Goal: Information Seeking & Learning: Learn about a topic

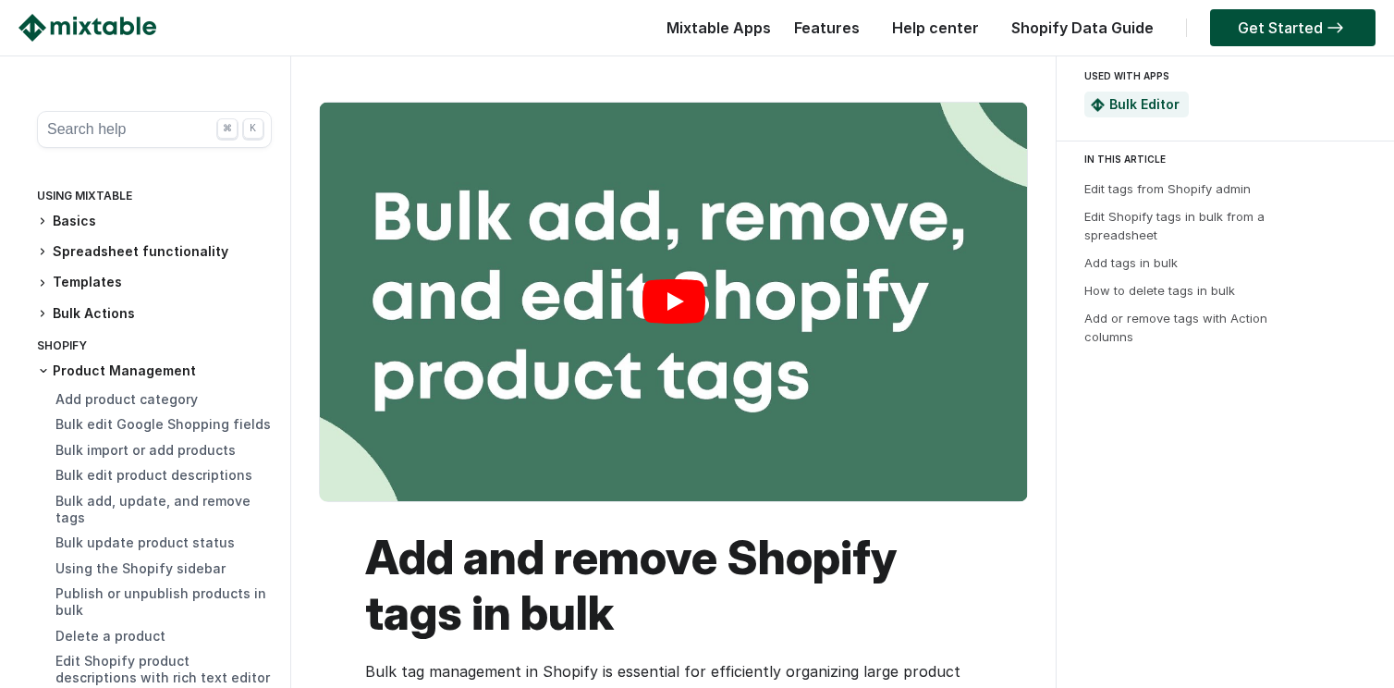
click at [685, 296] on link "Play" at bounding box center [673, 302] width 707 height 398
click at [1128, 23] on link "Shopify Data Guide" at bounding box center [1082, 27] width 161 height 18
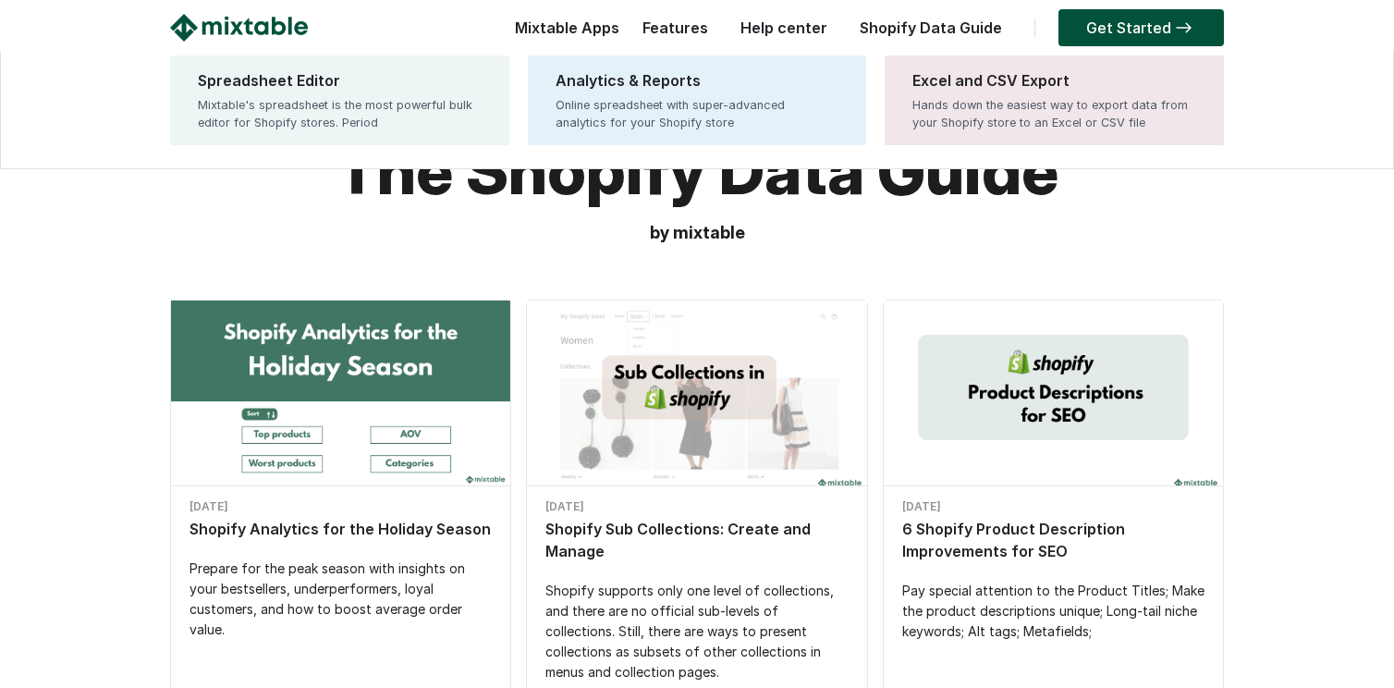
click at [598, 33] on div "Mixtable Apps Spreadsheet Editor Mixtable's spreadsheet is the most powerful bu…" at bounding box center [563, 32] width 114 height 37
click at [401, 102] on div "Mixtable's spreadsheet is the most powerful bulk editor for Shopify stores. Per…" at bounding box center [340, 113] width 284 height 35
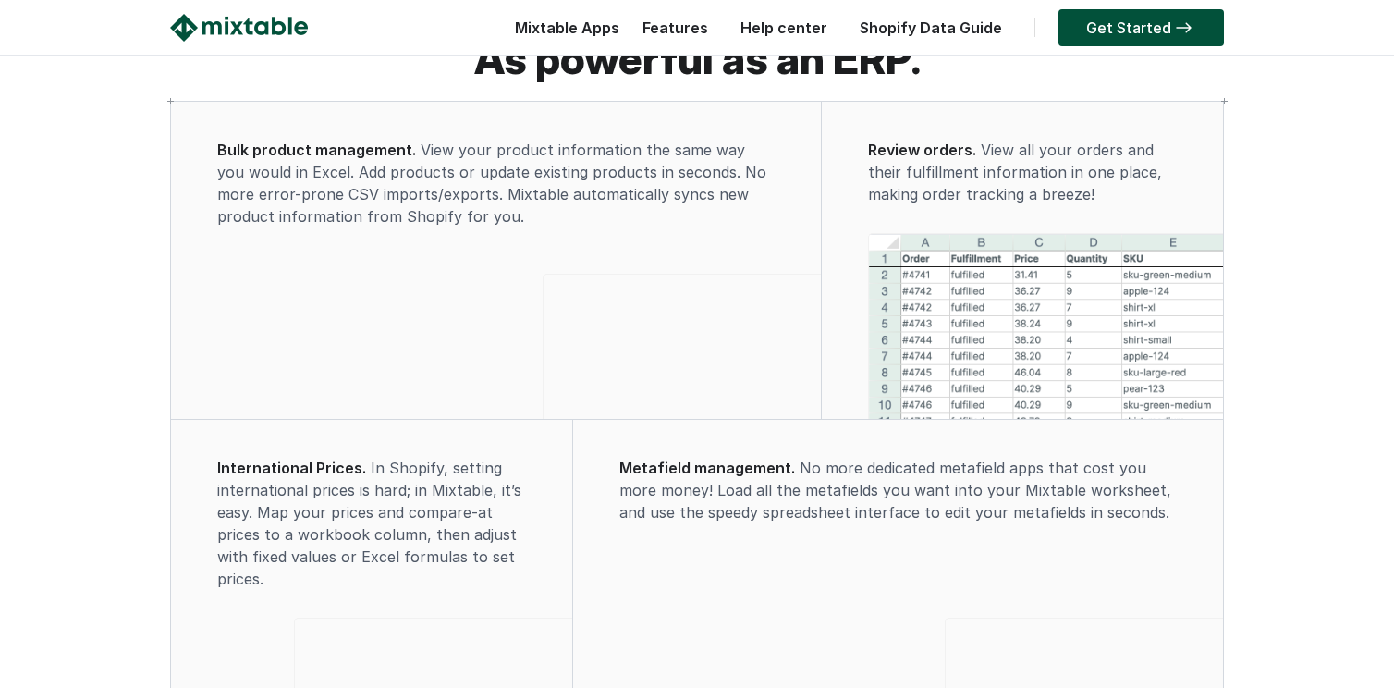
scroll to position [1806, 0]
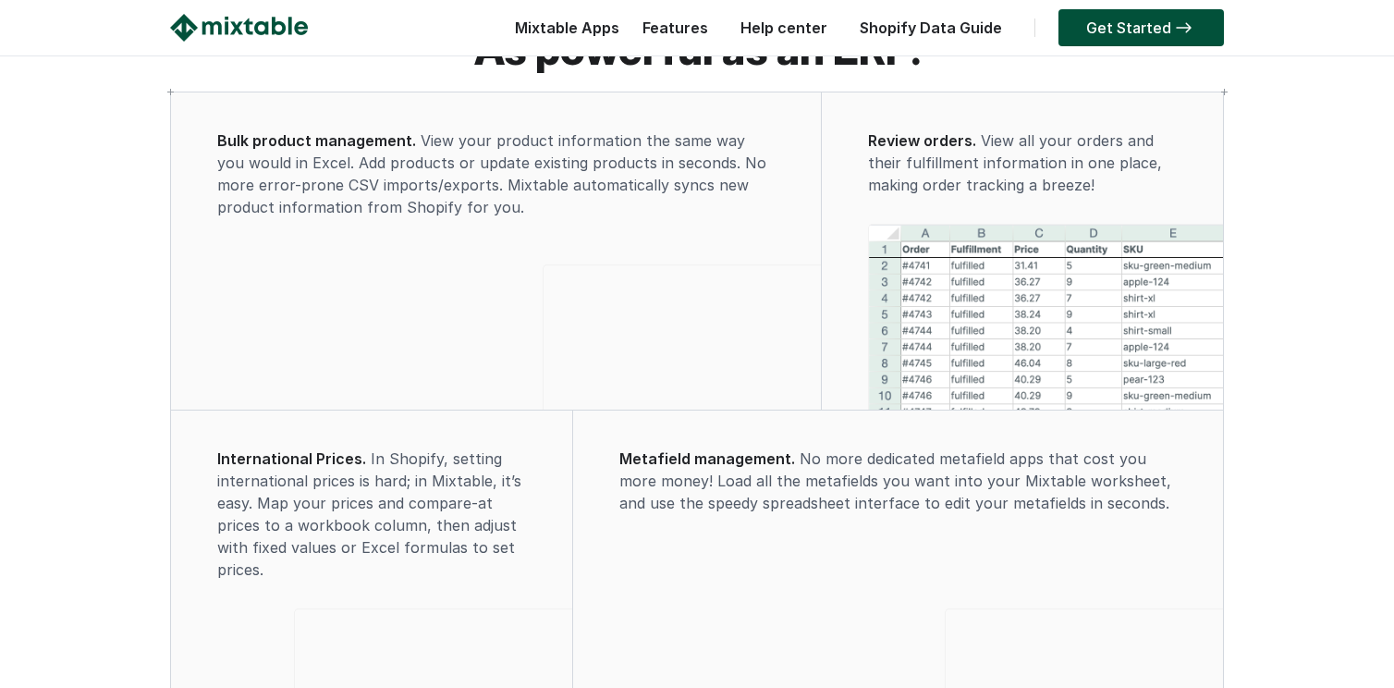
click at [543, 404] on video at bounding box center [681, 334] width 277 height 139
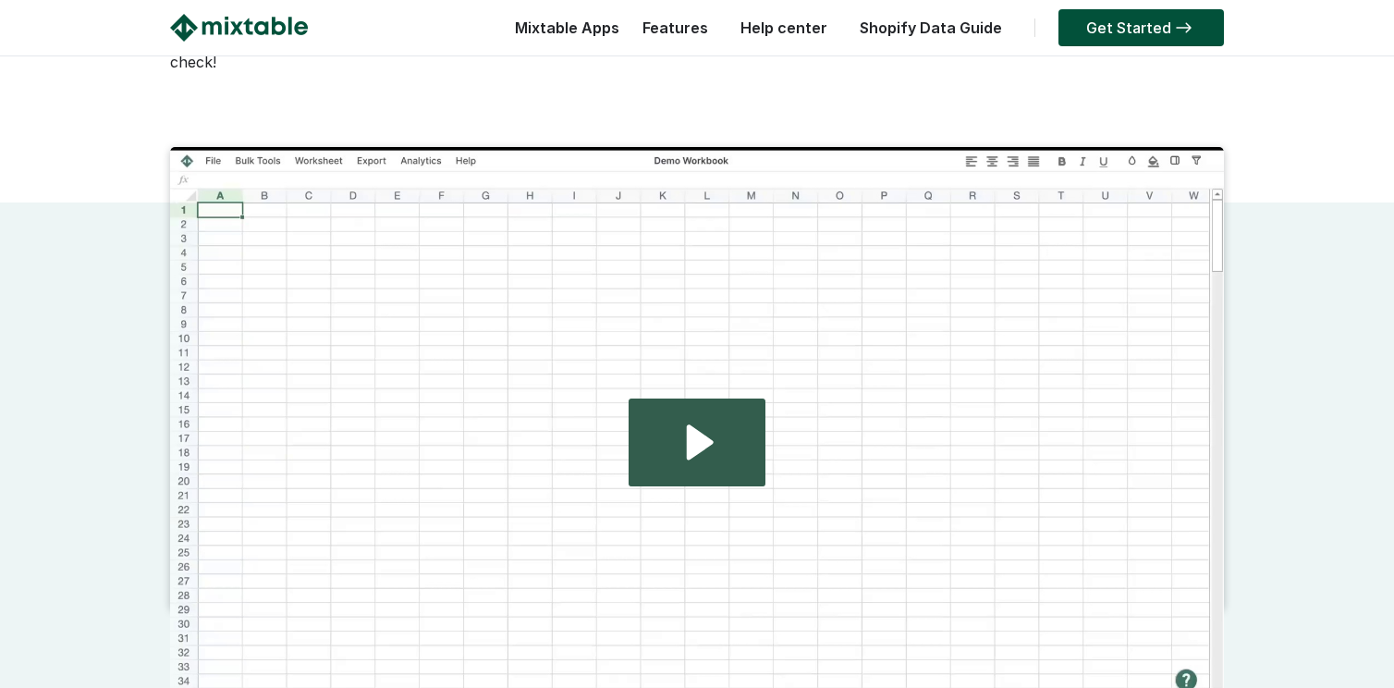
scroll to position [306, 0]
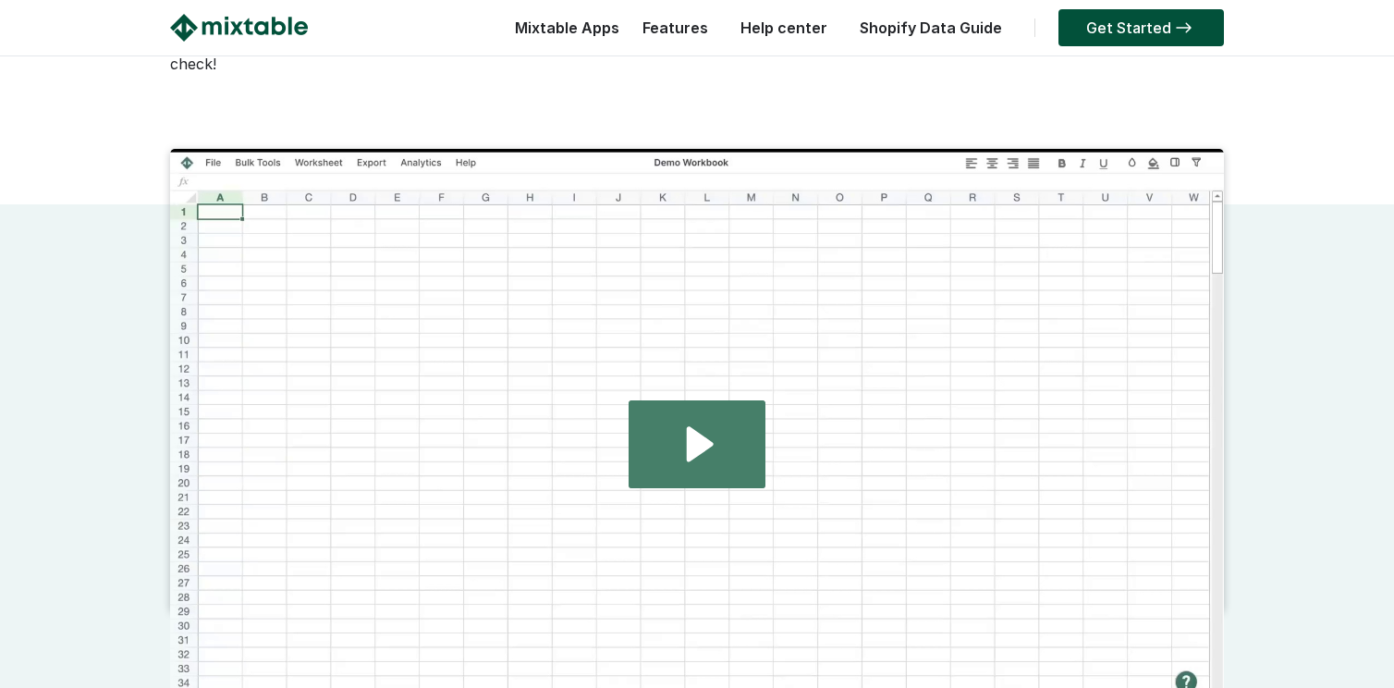
click at [699, 436] on icon "Play Video: 2024.08.01 - home page demo video" at bounding box center [700, 443] width 27 height 35
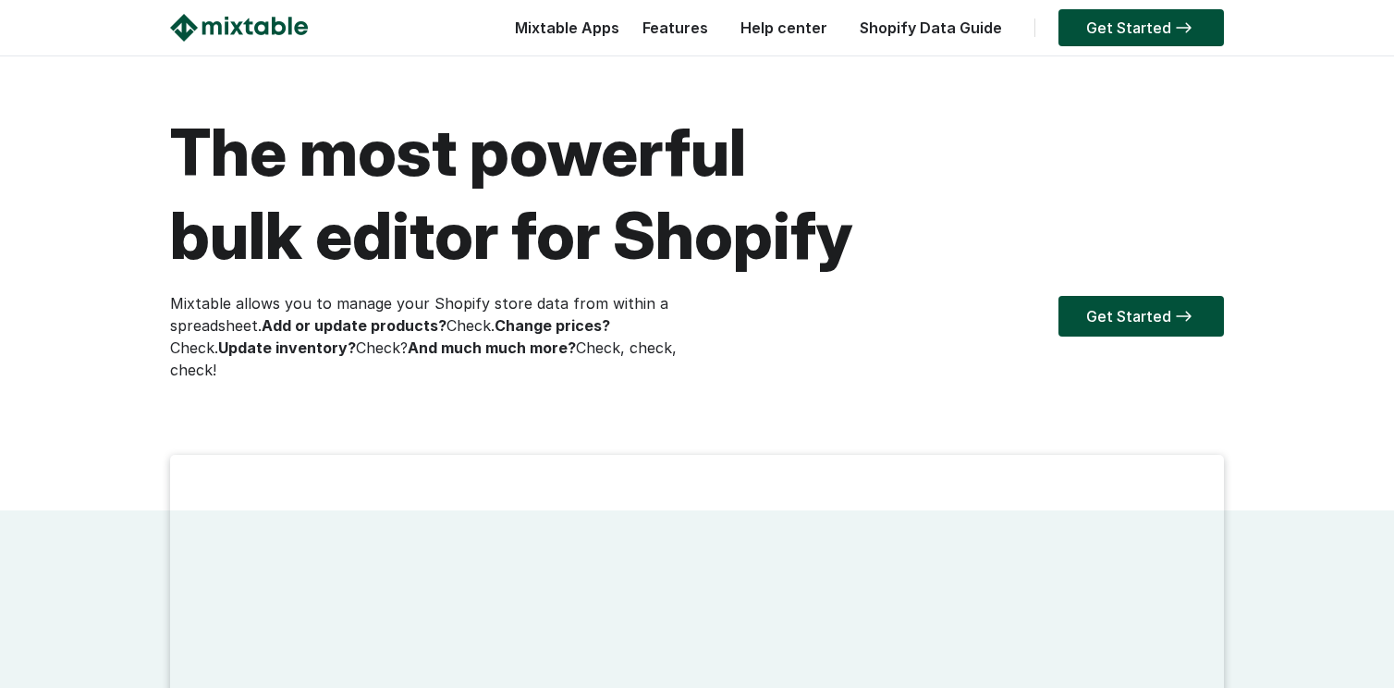
scroll to position [0, 0]
click at [809, 26] on link "Help center" at bounding box center [783, 27] width 105 height 18
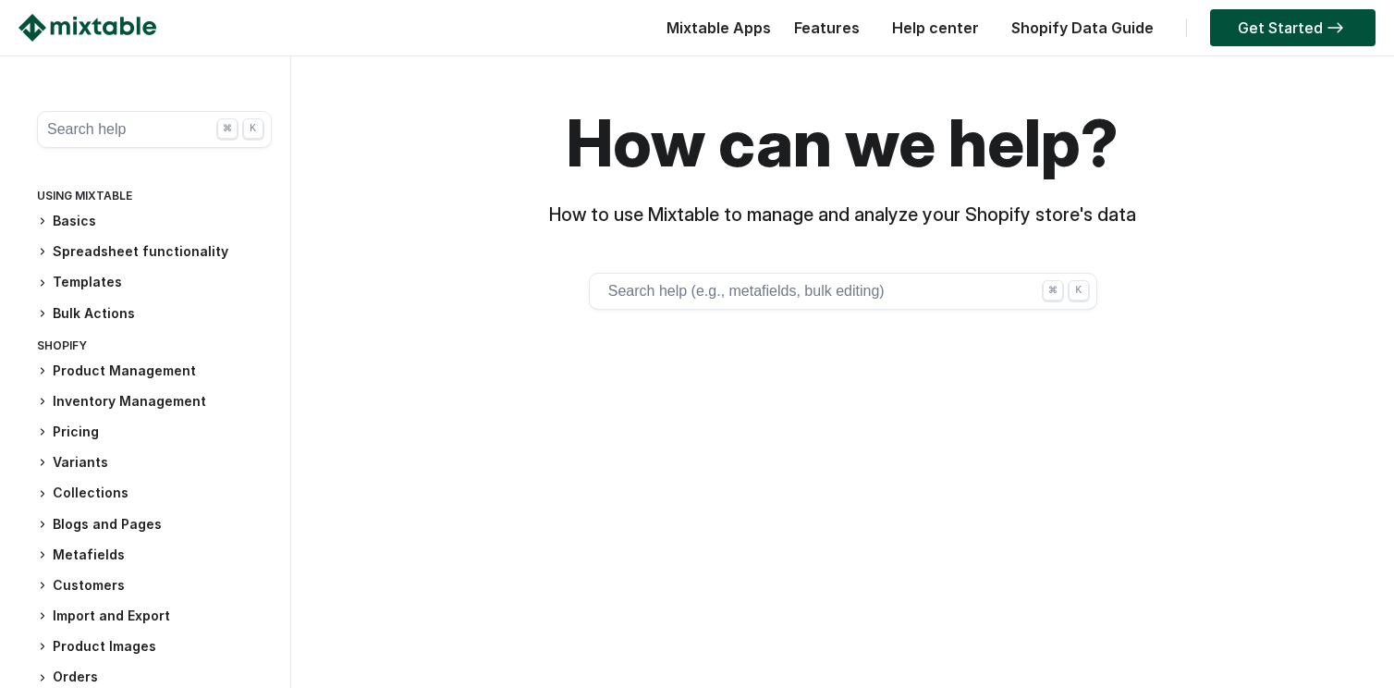
click at [842, 288] on button "Search help (e.g., metafields, bulk editing) ⌘ K" at bounding box center [843, 291] width 508 height 37
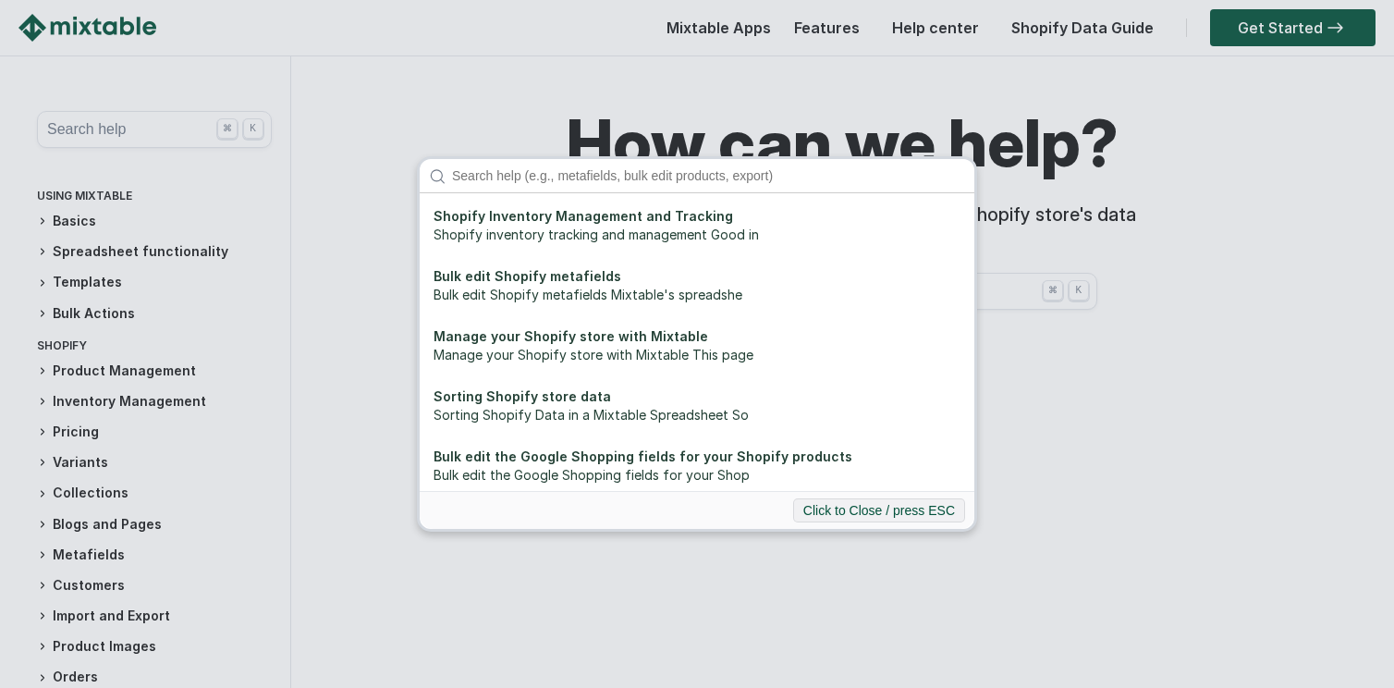
click at [1177, 394] on div "Shopify Inventory Management and Tracking Shopify inventory tracking and manage…" at bounding box center [697, 344] width 1394 height 688
click at [1079, 489] on div "Shopify Inventory Management and Tracking Shopify inventory tracking and manage…" at bounding box center [697, 344] width 1394 height 688
click at [1114, 313] on div "Shopify Inventory Management and Tracking Shopify inventory tracking and manage…" at bounding box center [697, 344] width 1394 height 688
click at [1183, 223] on div "Shopify Inventory Management and Tracking Shopify inventory tracking and manage…" at bounding box center [697, 344] width 1394 height 688
click at [850, 32] on div "Shopify Inventory Management and Tracking Shopify inventory tracking and manage…" at bounding box center [697, 344] width 1394 height 688
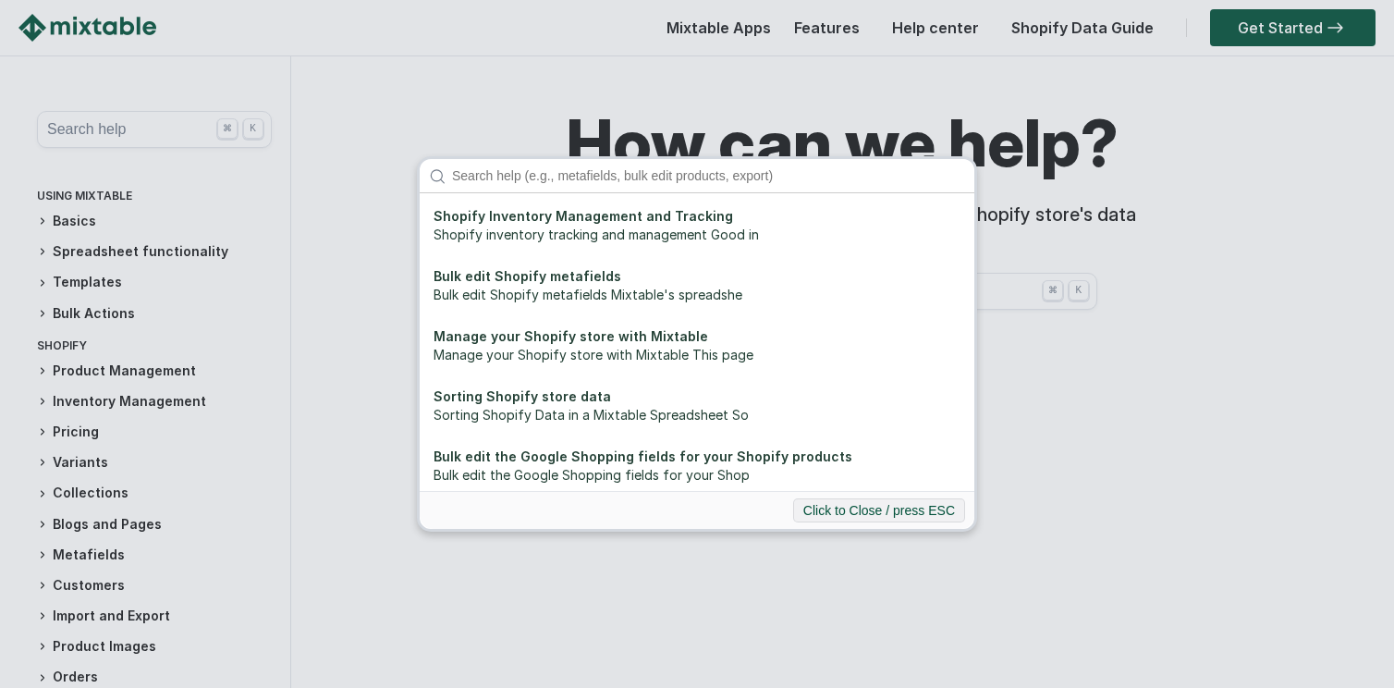
click at [825, 23] on div "Shopify Inventory Management and Tracking Shopify inventory tracking and manage…" at bounding box center [697, 344] width 1394 height 688
click at [468, 183] on input "Search" at bounding box center [708, 175] width 531 height 33
click at [844, 504] on button "Click to Close / press ESC" at bounding box center [879, 510] width 172 height 24
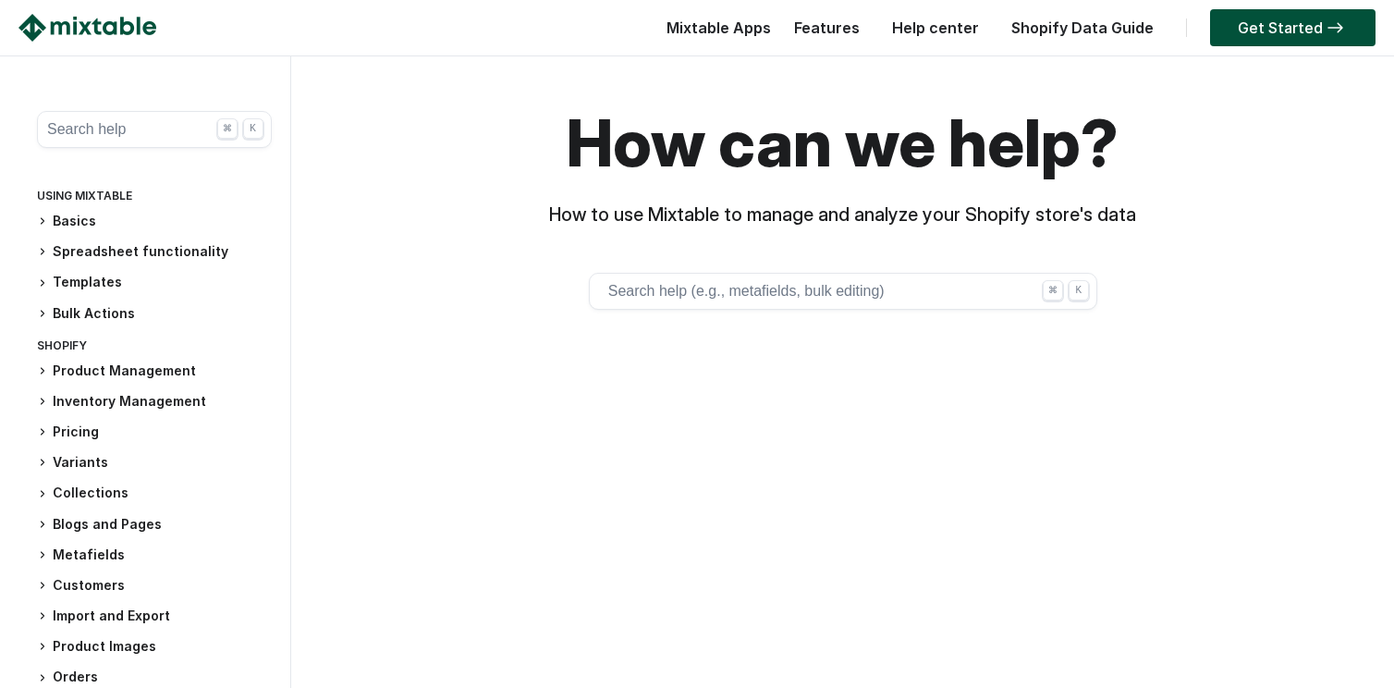
drag, startPoint x: 1093, startPoint y: 506, endPoint x: 909, endPoint y: 6, distance: 532.7
click at [910, 55] on body "☰ Mixtable Apps Spreadsheet Editor Mixtable's spreadsheet is the most powerful …" at bounding box center [697, 399] width 1394 height 688
click at [836, 17] on div "Features" at bounding box center [821, 32] width 93 height 37
click at [837, 26] on link "Features" at bounding box center [827, 27] width 84 height 18
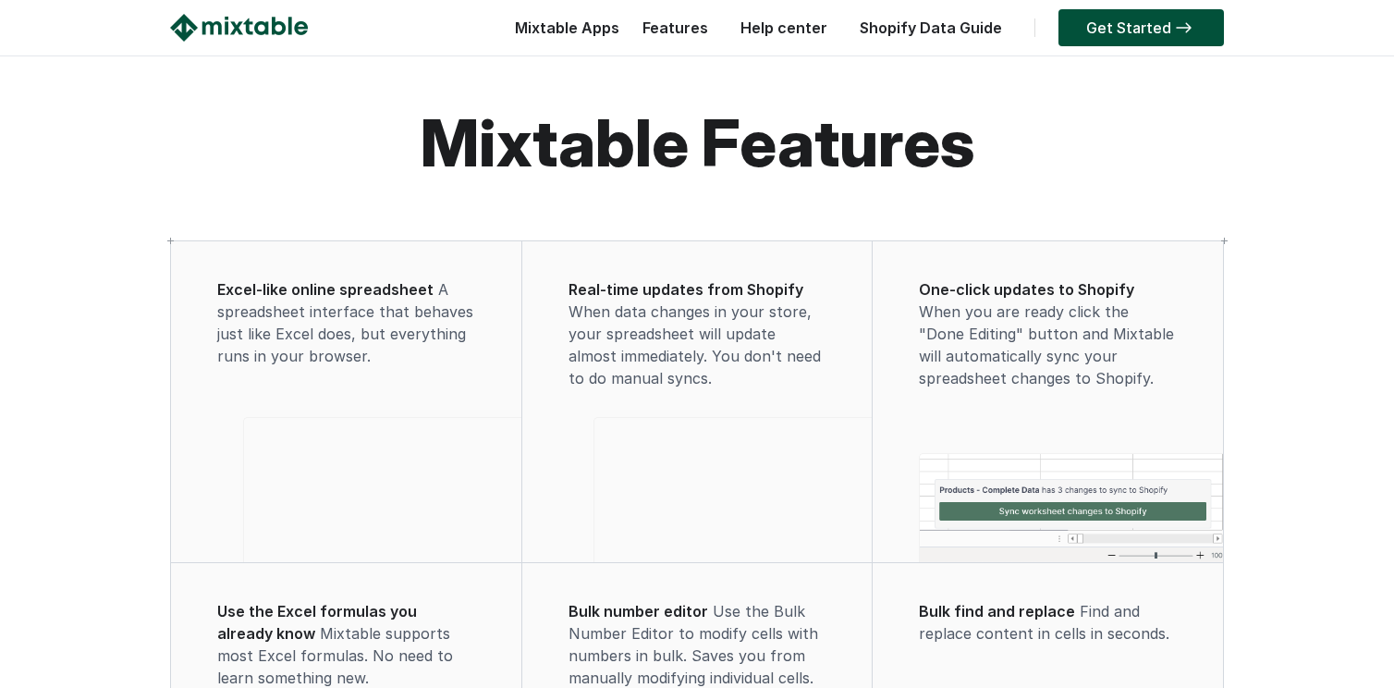
click at [255, 22] on img at bounding box center [239, 28] width 138 height 28
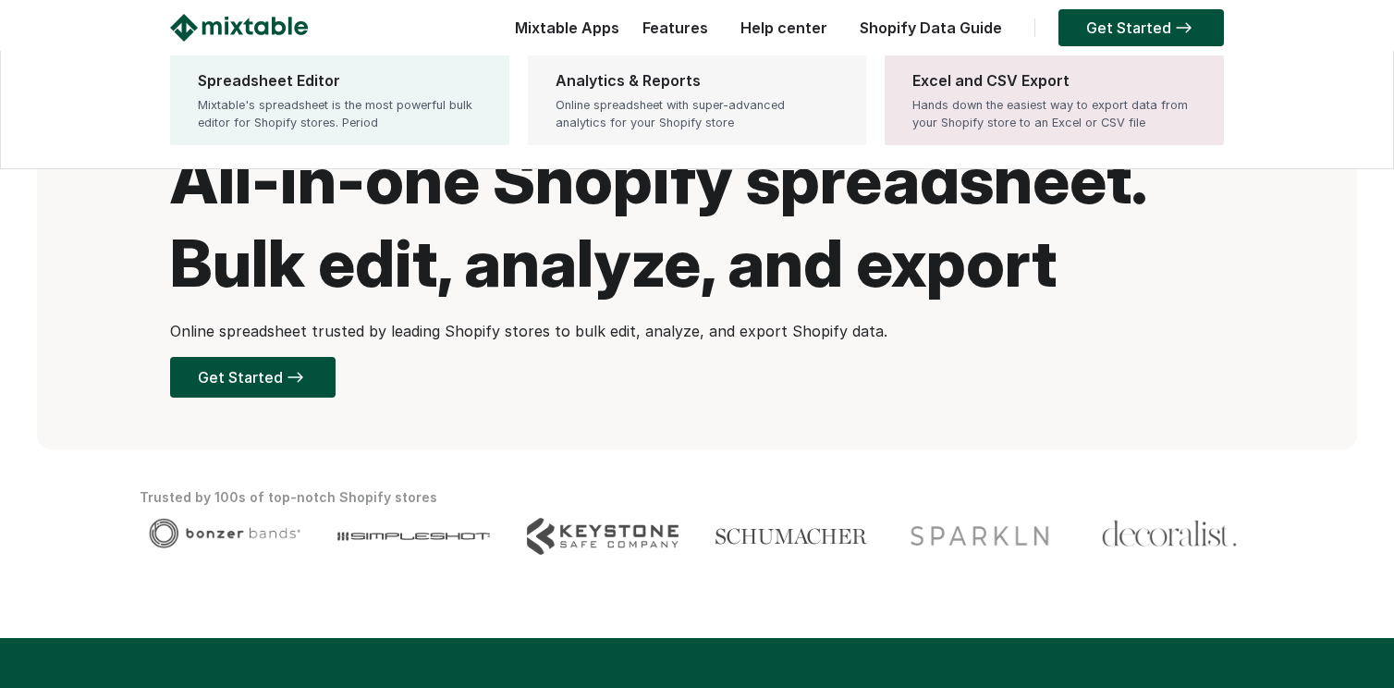
click at [597, 93] on link "Analytics & Reports Online spreadsheet with super-advanced analytics for your S…" at bounding box center [697, 100] width 339 height 90
